Goal: Information Seeking & Learning: Learn about a topic

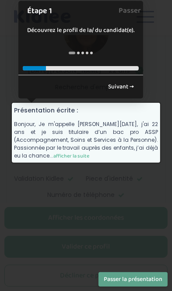
click at [89, 152] on span "afficher la suite" at bounding box center [71, 156] width 36 height 8
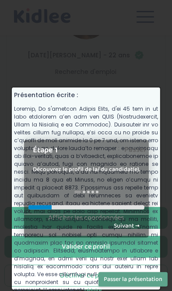
scroll to position [145, 0]
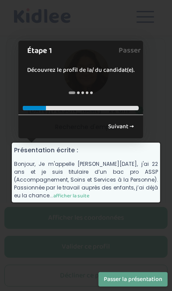
scroll to position [99, 0]
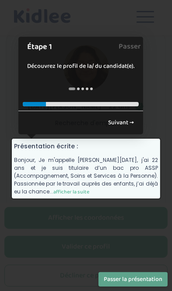
click at [89, 188] on span "afficher la suite" at bounding box center [71, 192] width 36 height 8
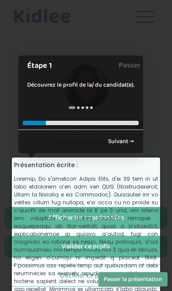
scroll to position [82, 0]
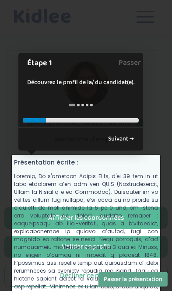
click at [112, 244] on p "réduire" at bounding box center [86, 272] width 144 height 198
click at [67, 238] on p "réduire" at bounding box center [86, 272] width 144 height 198
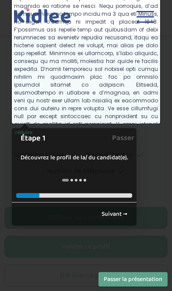
scroll to position [320, 0]
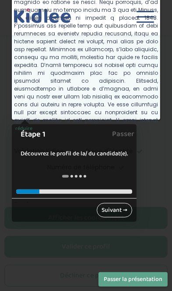
click at [118, 207] on link "Suivant →" at bounding box center [114, 210] width 35 height 14
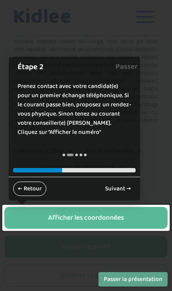
click at [31, 191] on link "← Retour" at bounding box center [29, 189] width 33 height 14
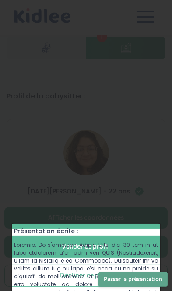
scroll to position [0, 0]
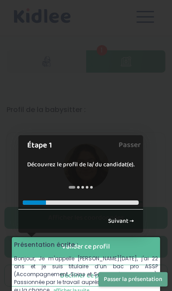
click at [68, 105] on div at bounding box center [86, 145] width 172 height 291
